Goal: Transaction & Acquisition: Subscribe to service/newsletter

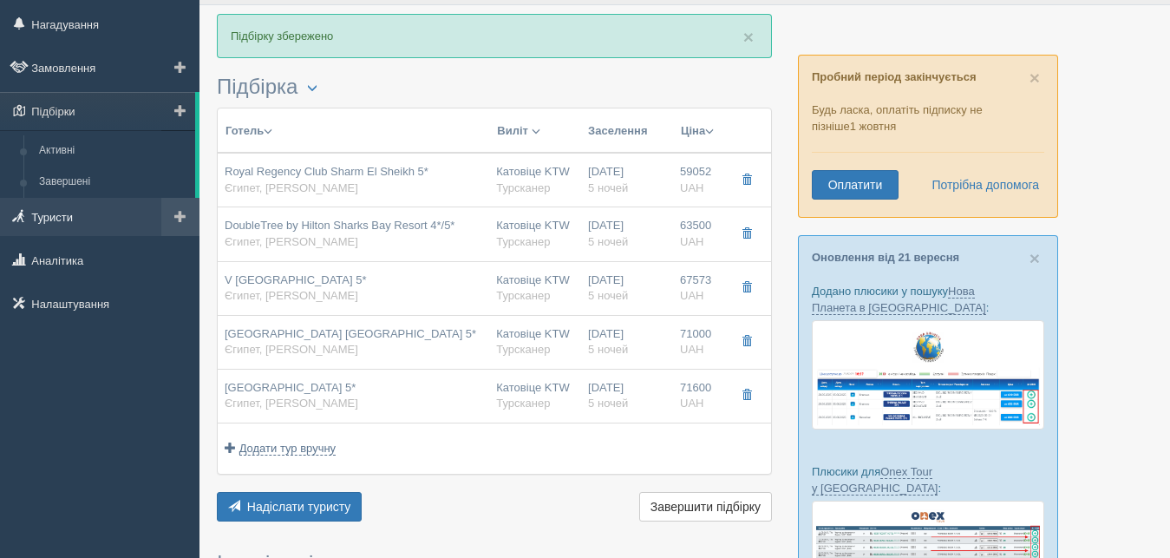
scroll to position [45, 0]
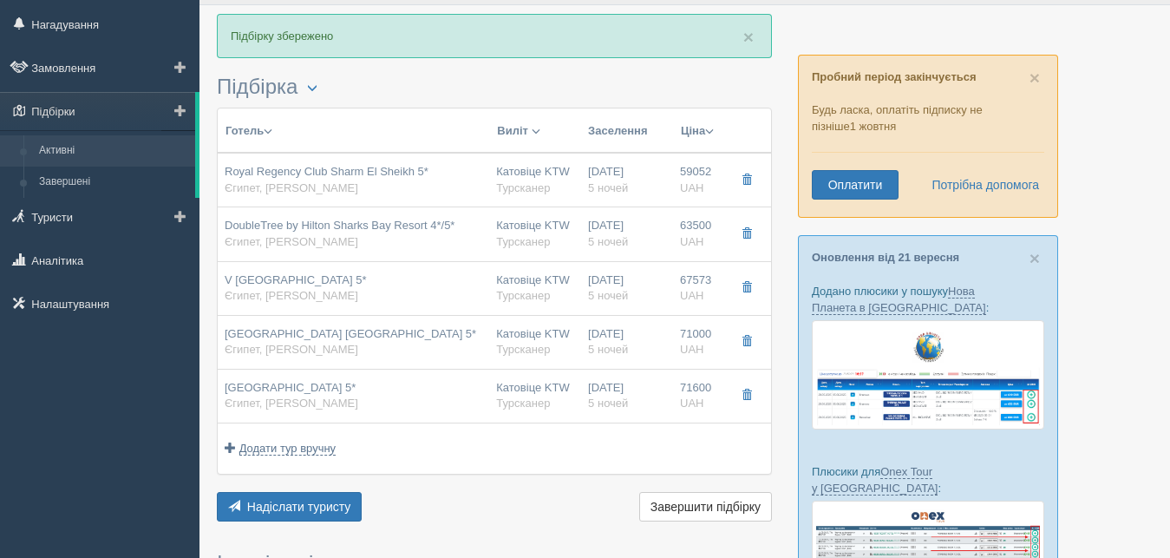
click at [74, 147] on link "Активні" at bounding box center [113, 150] width 164 height 31
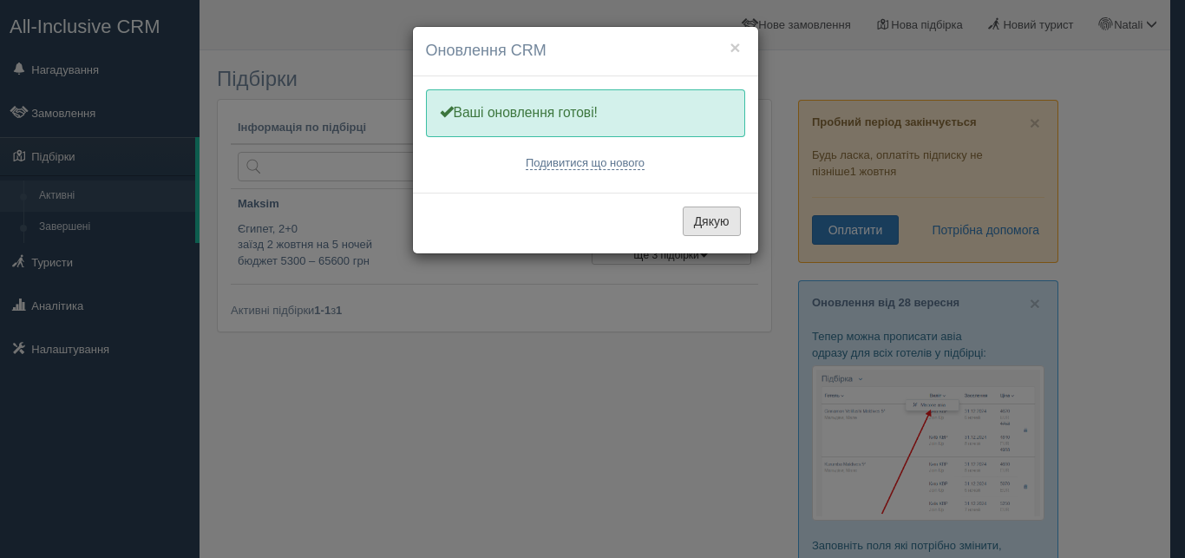
click at [705, 212] on button "Дякую" at bounding box center [712, 220] width 58 height 29
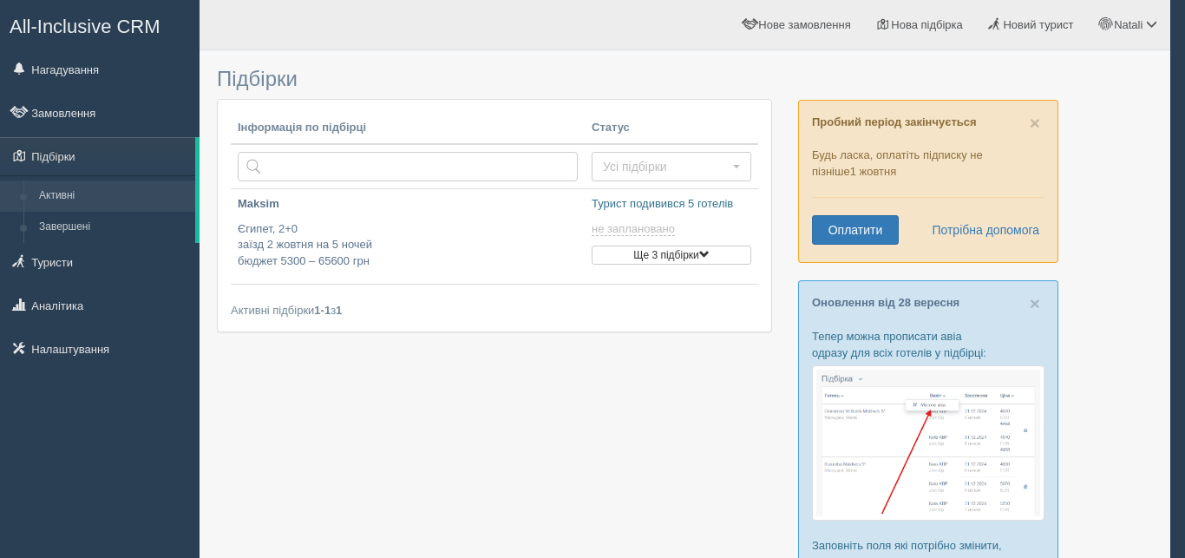
type input "[DATE] 18:35"
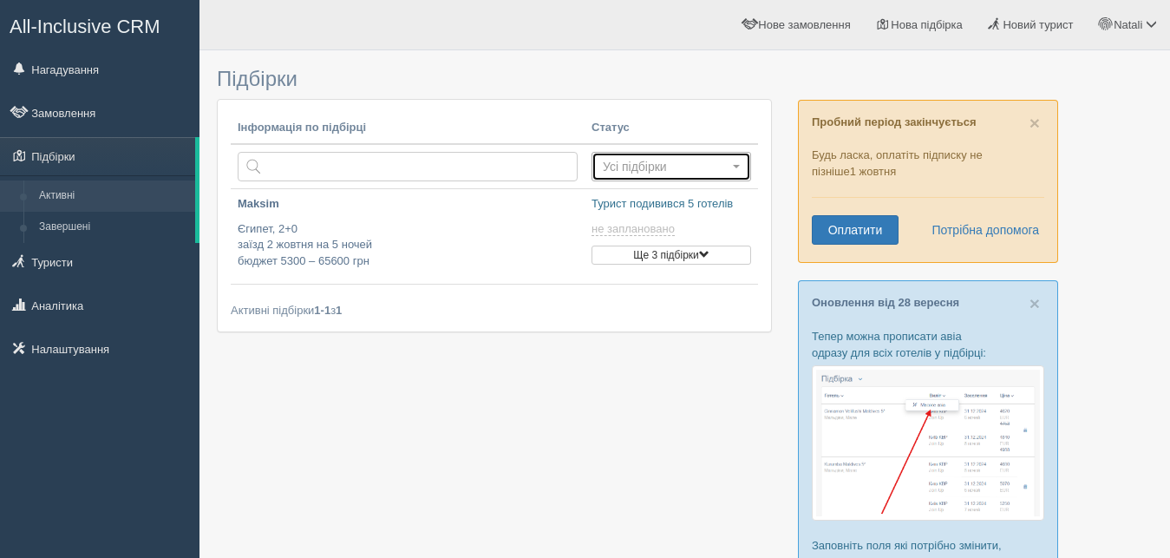
click at [637, 163] on span "Усі підбірки" at bounding box center [666, 166] width 126 height 17
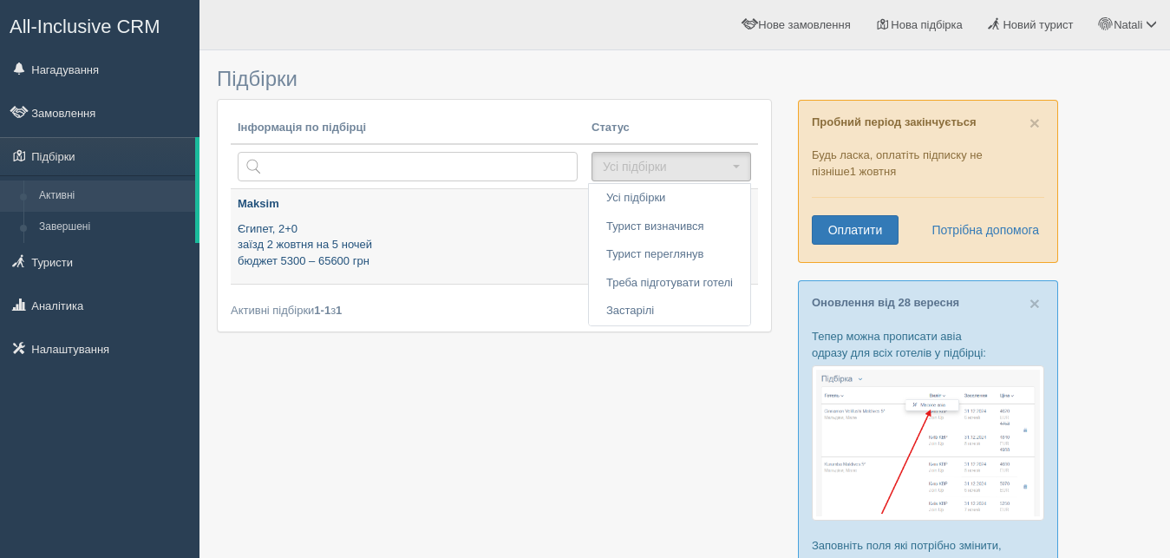
click at [483, 251] on p "Єгипет, 2+0 заїзд 2 жовтня на 5 ночей бюджет 5300 – 65600 грн" at bounding box center [408, 245] width 340 height 49
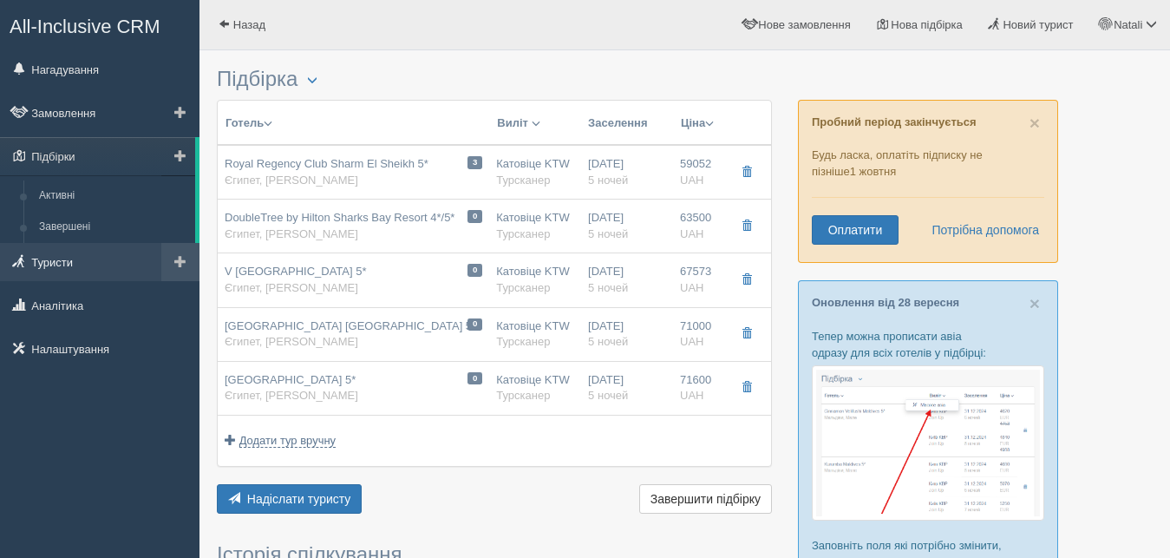
click at [49, 261] on link "Туристи" at bounding box center [99, 262] width 199 height 38
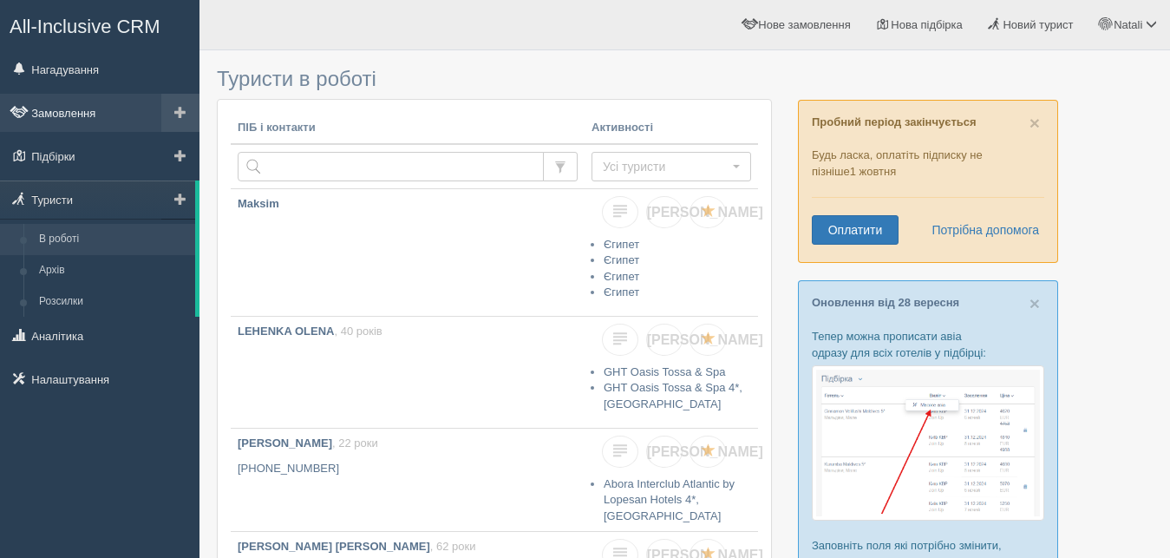
click at [88, 110] on link "Замовлення" at bounding box center [99, 113] width 199 height 38
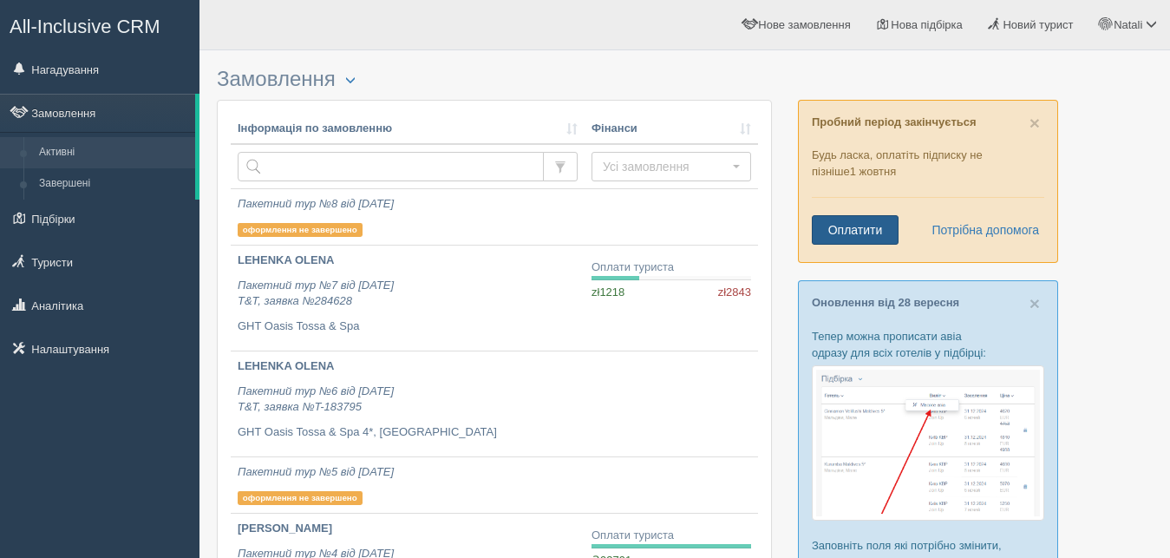
click at [875, 229] on link "Оплатити" at bounding box center [855, 229] width 87 height 29
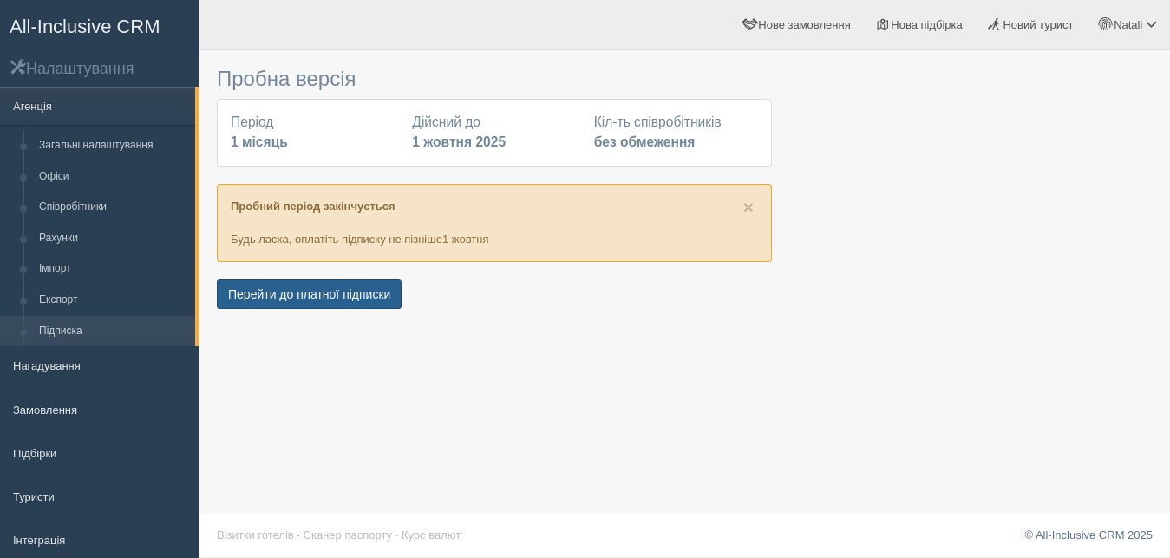
click at [314, 284] on button "Перейти до платної підписки" at bounding box center [309, 293] width 185 height 29
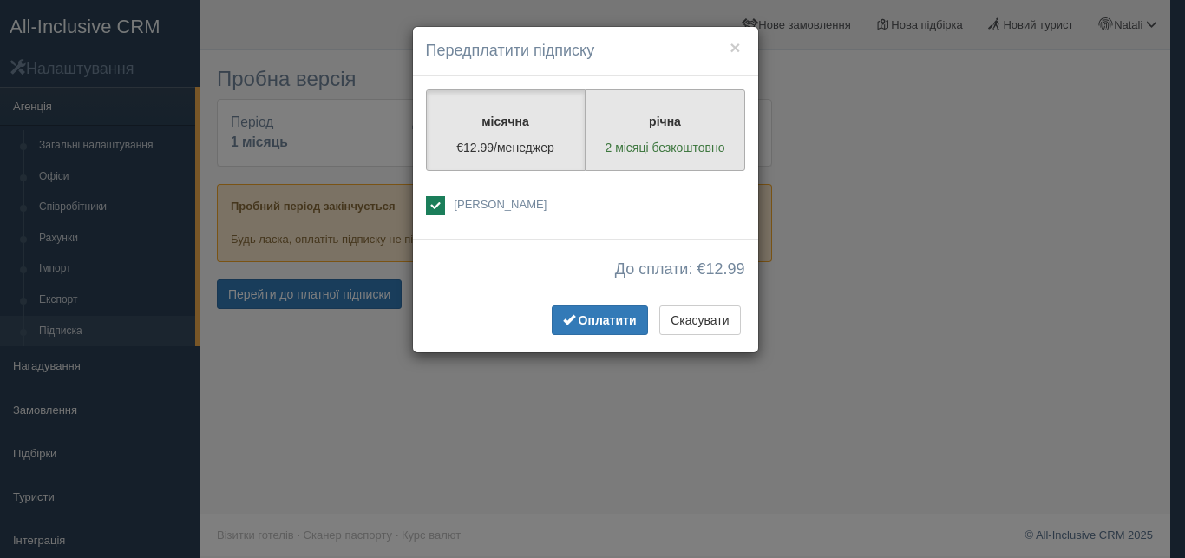
click at [661, 134] on label "річна 2 місяці безкоштовно" at bounding box center [665, 130] width 160 height 82
radio input "true"
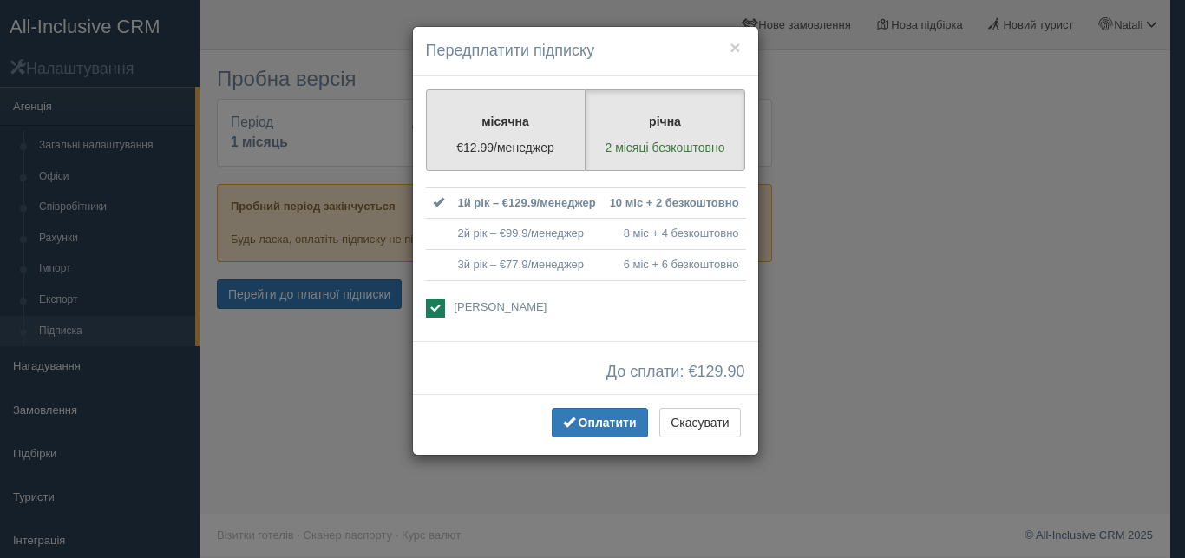
click at [514, 134] on label "місячна €12.99/менеджер" at bounding box center [506, 130] width 160 height 82
radio input "true"
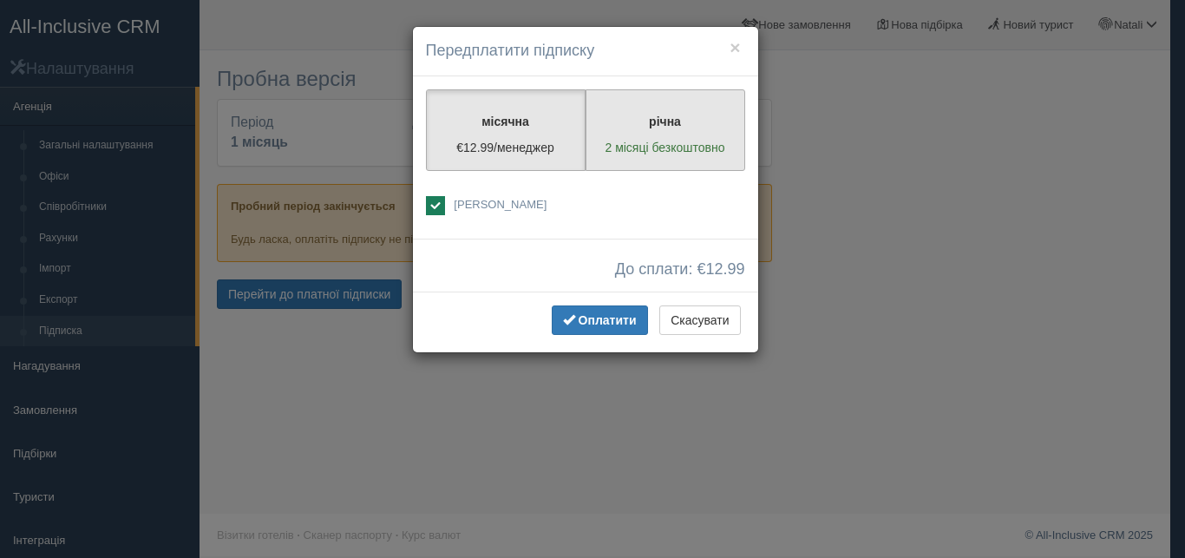
click at [671, 139] on p "2 місяці безкоштовно" at bounding box center [665, 147] width 137 height 17
radio input "true"
